Goal: Task Accomplishment & Management: Manage account settings

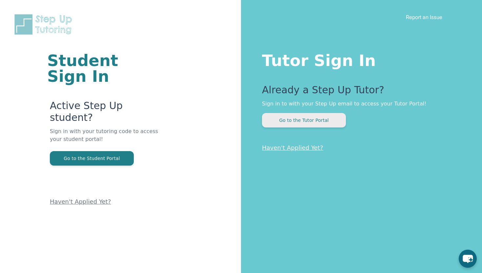
click at [282, 121] on button "Go to the Tutor Portal" at bounding box center [304, 120] width 84 height 14
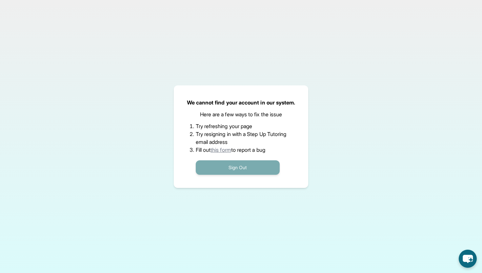
click at [265, 163] on button "Sign Out" at bounding box center [238, 167] width 84 height 14
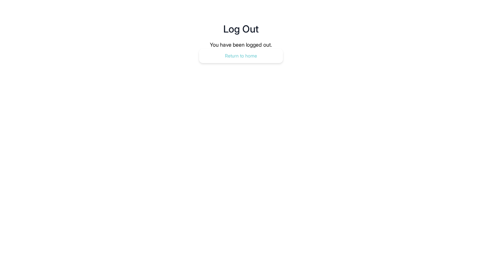
click at [268, 52] on button "Return to home" at bounding box center [241, 56] width 84 height 14
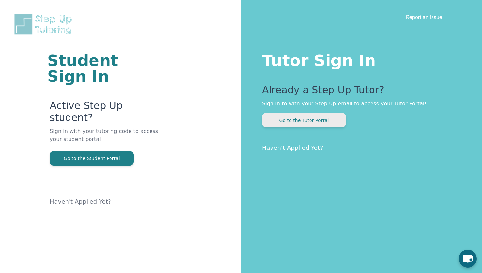
click at [311, 122] on button "Go to the Tutor Portal" at bounding box center [304, 120] width 84 height 14
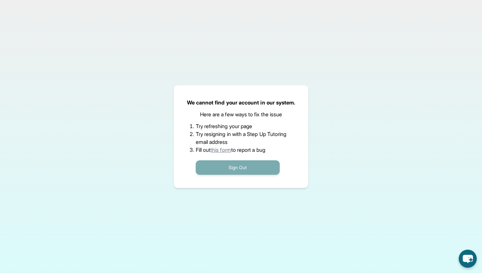
click at [252, 168] on button "Sign Out" at bounding box center [238, 167] width 84 height 14
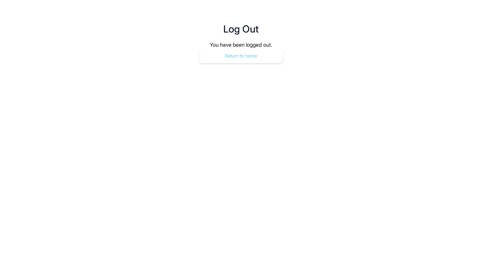
click at [259, 54] on button "Return to home" at bounding box center [241, 56] width 84 height 14
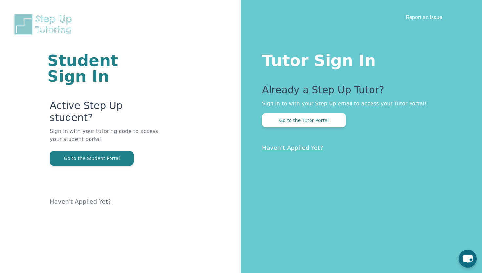
click at [299, 149] on link "Haven't Applied Yet?" at bounding box center [292, 147] width 61 height 7
